Goal: Information Seeking & Learning: Learn about a topic

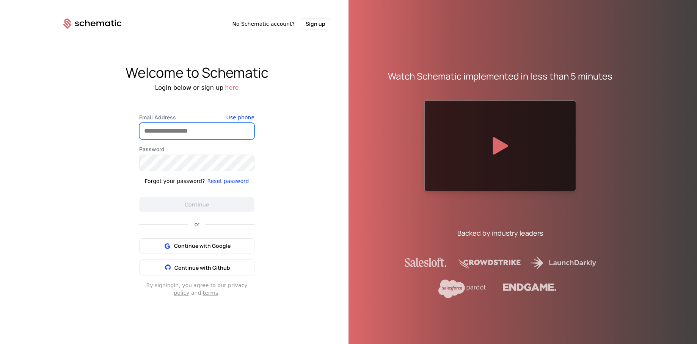
click at [212, 137] on input "Email Address" at bounding box center [197, 131] width 115 height 16
type input "**********"
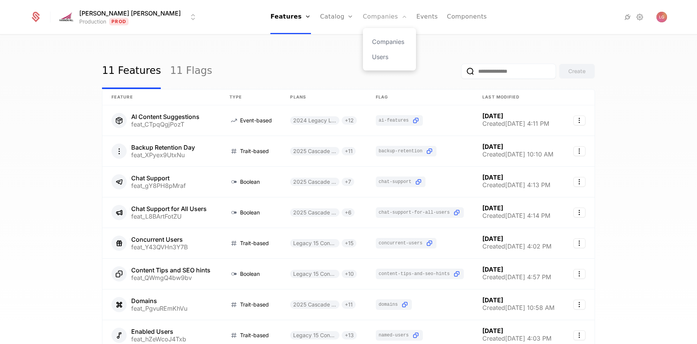
click at [363, 15] on link "Companies" at bounding box center [385, 17] width 44 height 34
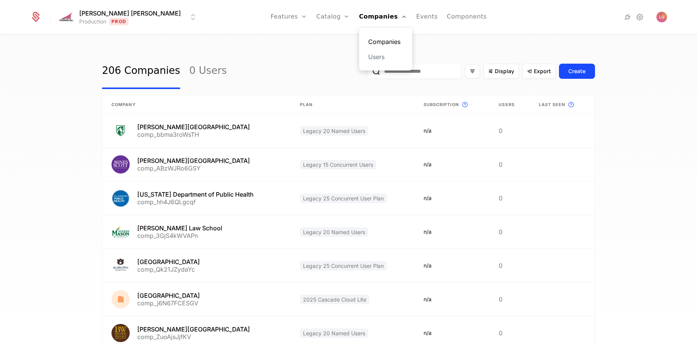
click at [368, 42] on link "Companies" at bounding box center [385, 41] width 35 height 9
click at [432, 69] on input "email" at bounding box center [414, 71] width 95 height 15
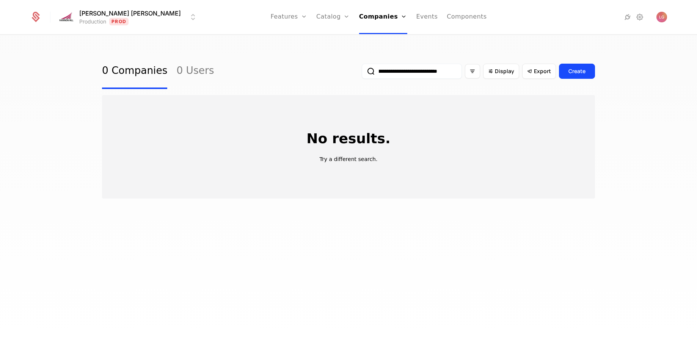
scroll to position [0, 39]
type input "*"
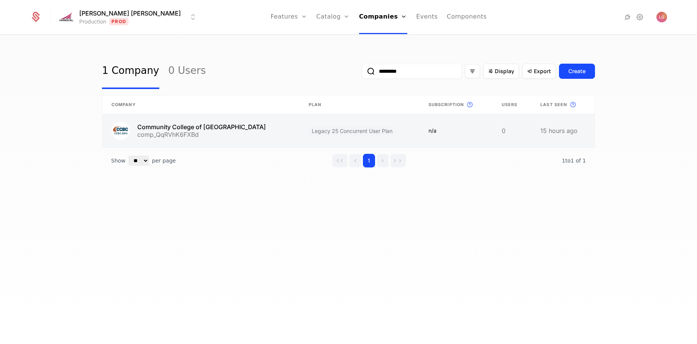
type input "*********"
click at [212, 126] on link at bounding box center [200, 130] width 197 height 33
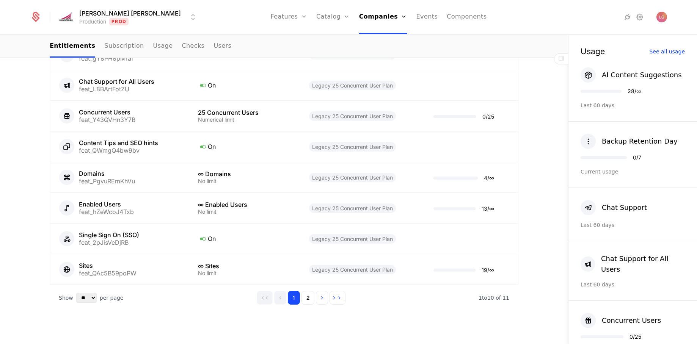
scroll to position [497, 0]
click at [308, 290] on button "2" at bounding box center [308, 297] width 13 height 14
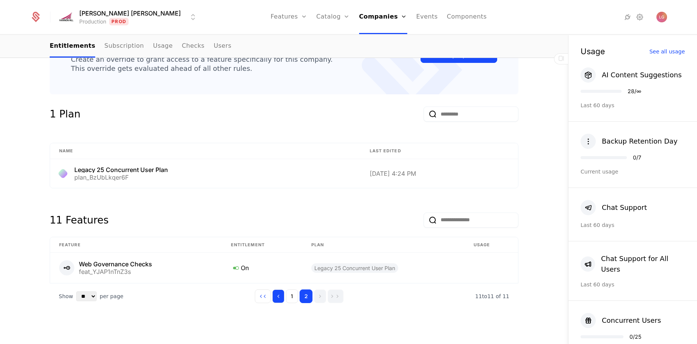
click at [281, 294] on icon "Go to previous page" at bounding box center [278, 296] width 5 height 5
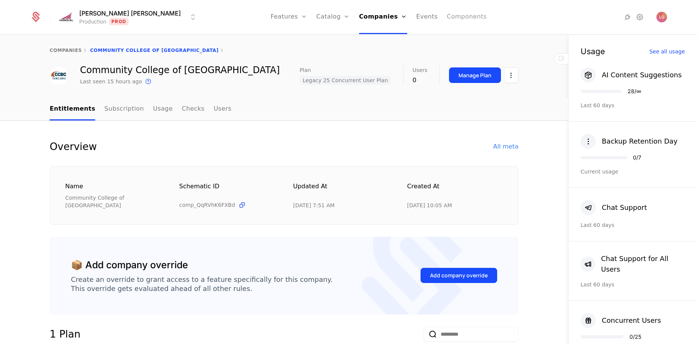
click at [447, 18] on link "Components" at bounding box center [467, 17] width 40 height 34
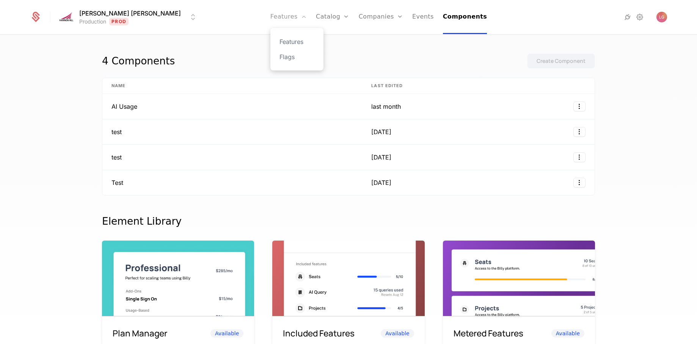
click at [270, 21] on link "Features" at bounding box center [288, 17] width 36 height 34
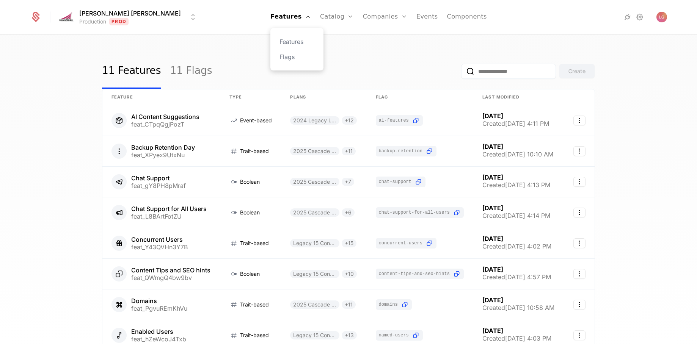
click at [270, 36] on div "Features Flags" at bounding box center [296, 49] width 53 height 42
click at [280, 45] on link "Features" at bounding box center [297, 41] width 35 height 9
click at [280, 41] on link "Features" at bounding box center [297, 41] width 35 height 9
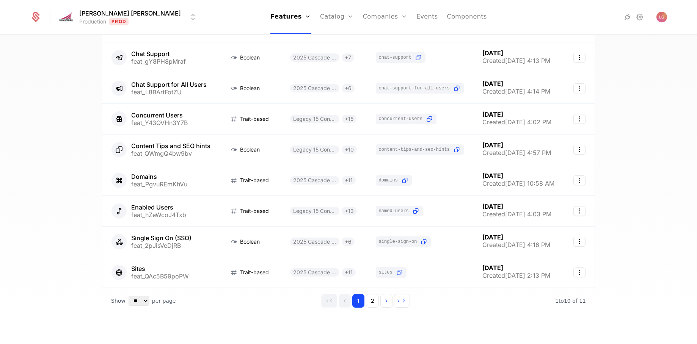
scroll to position [132, 0]
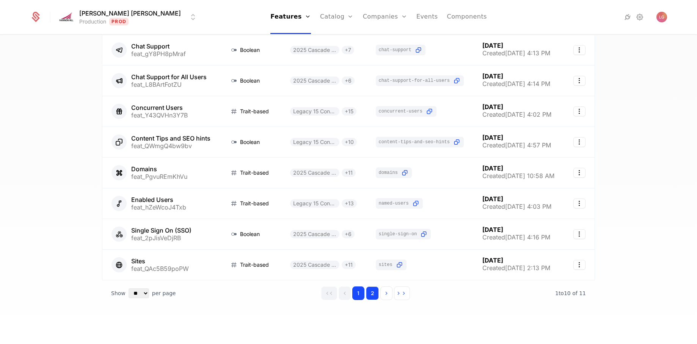
click at [373, 293] on button "2" at bounding box center [372, 294] width 13 height 14
